Goal: Information Seeking & Learning: Learn about a topic

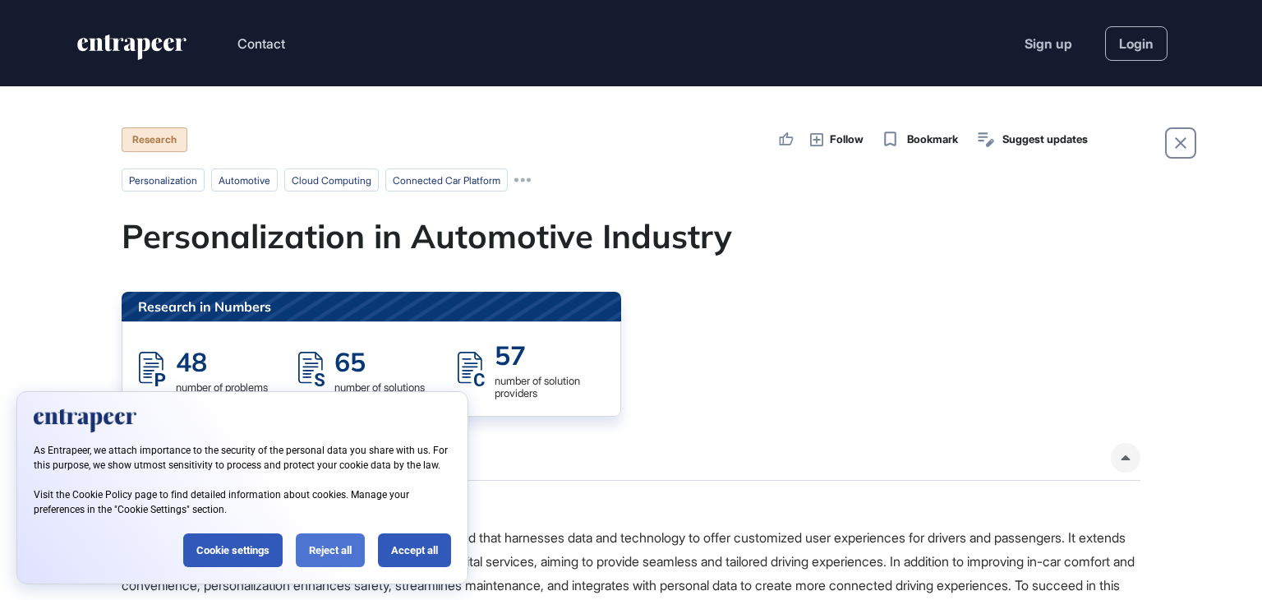
click at [335, 556] on div "Reject all" at bounding box center [330, 550] width 69 height 34
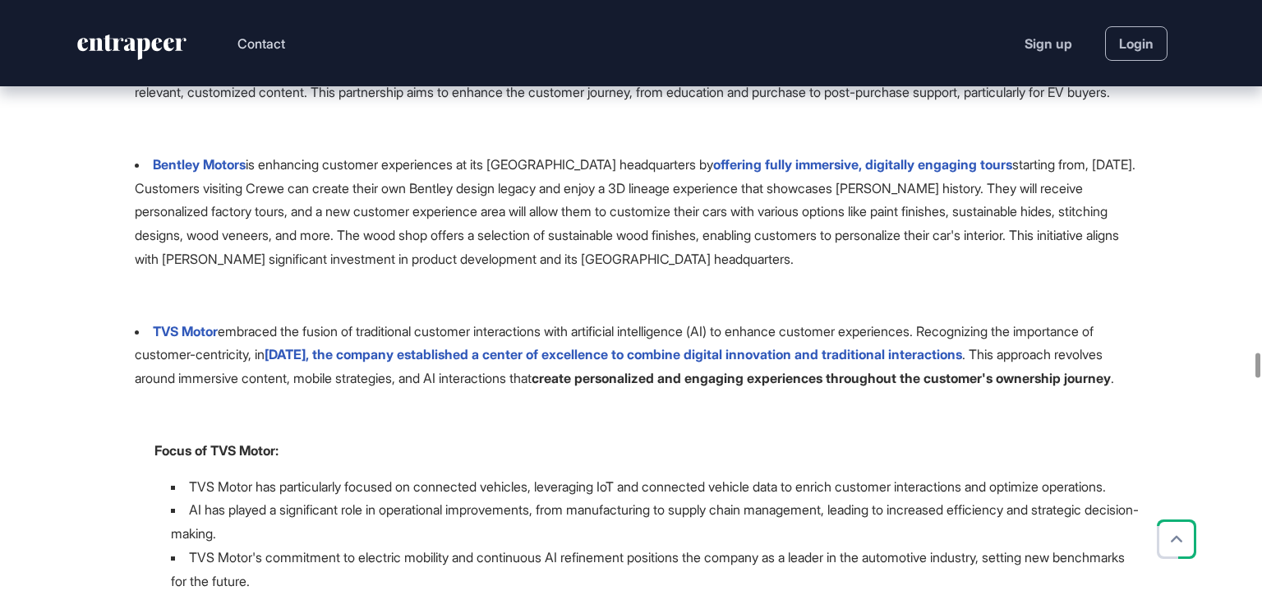
scroll to position [13590, 0]
click at [158, 273] on li "Bentley Motors is enhancing customer experiences at its [GEOGRAPHIC_DATA] headq…" at bounding box center [638, 214] width 1006 height 118
click at [173, 273] on li "Bentley Motors is enhancing customer experiences at its [GEOGRAPHIC_DATA] headq…" at bounding box center [638, 214] width 1006 height 118
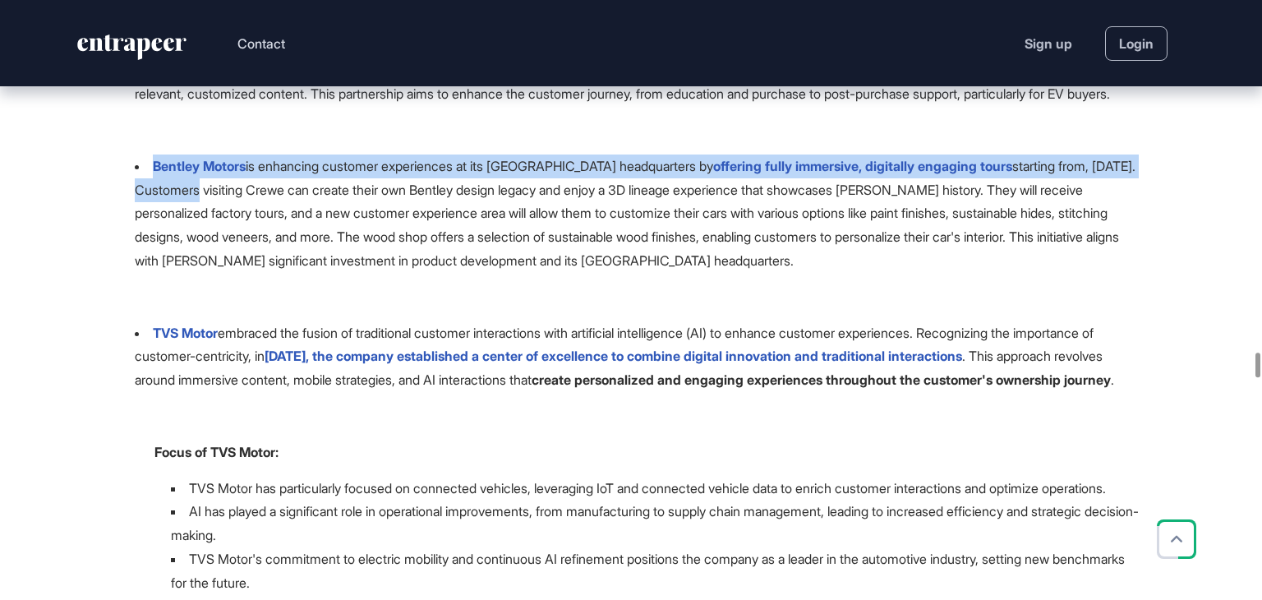
drag, startPoint x: 173, startPoint y: 494, endPoint x: 141, endPoint y: 468, distance: 41.5
click at [141, 273] on li "Bentley Motors is enhancing customer experiences at its [GEOGRAPHIC_DATA] headq…" at bounding box center [638, 214] width 1006 height 118
copy li "Bentley Motors is enhancing customer experiences at its [GEOGRAPHIC_DATA] headq…"
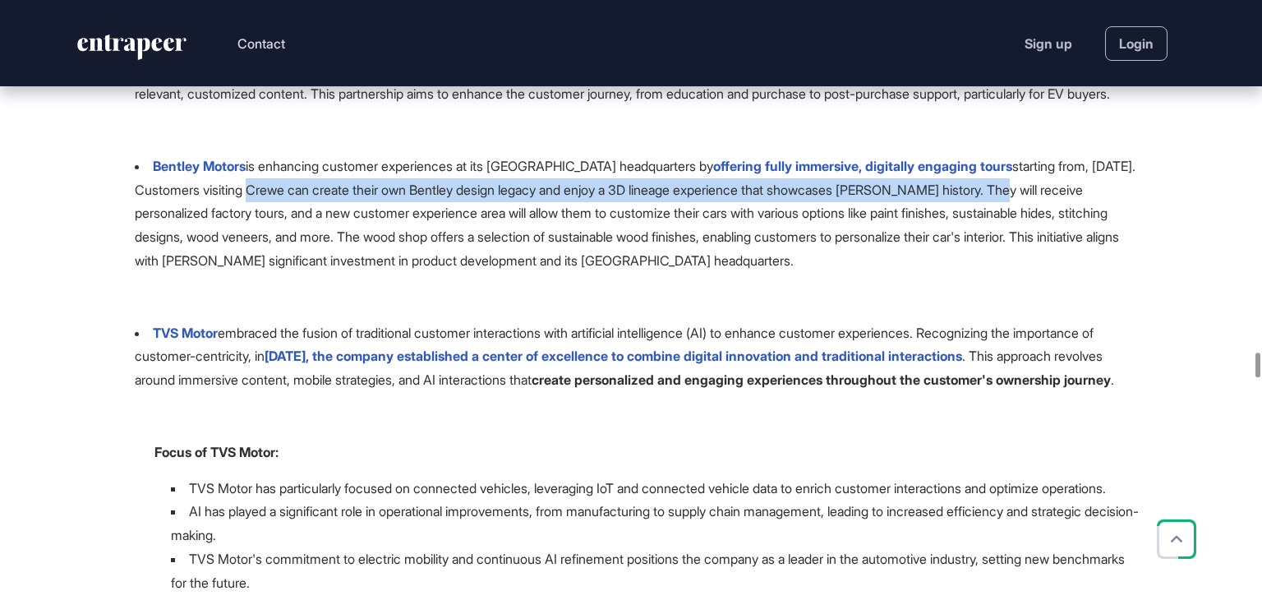
drag, startPoint x: 246, startPoint y: 494, endPoint x: 1017, endPoint y: 487, distance: 771.8
click at [1017, 273] on li "Bentley Motors is enhancing customer experiences at its [GEOGRAPHIC_DATA] headq…" at bounding box center [638, 214] width 1006 height 118
copy li "visiting Crewe can create their own Bentley design legacy and enjoy a 3D lineag…"
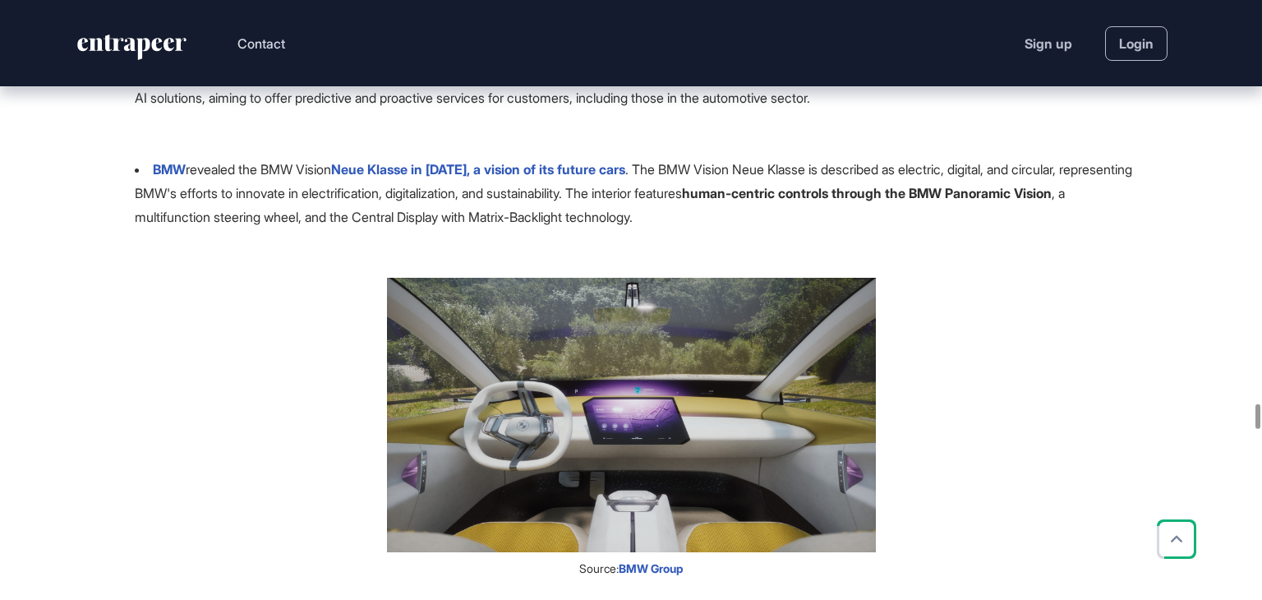
scroll to position [15572, 0]
drag, startPoint x: 201, startPoint y: 425, endPoint x: 279, endPoint y: 395, distance: 82.7
click at [279, 108] on li "In [DATE], Toyota announced partnership with Deloitte to leverage generative AI…" at bounding box center [638, 73] width 1006 height 71
copy li "Toyota announced partnership with Deloitte to leverage generative AI for user p…"
